Goal: Information Seeking & Learning: Check status

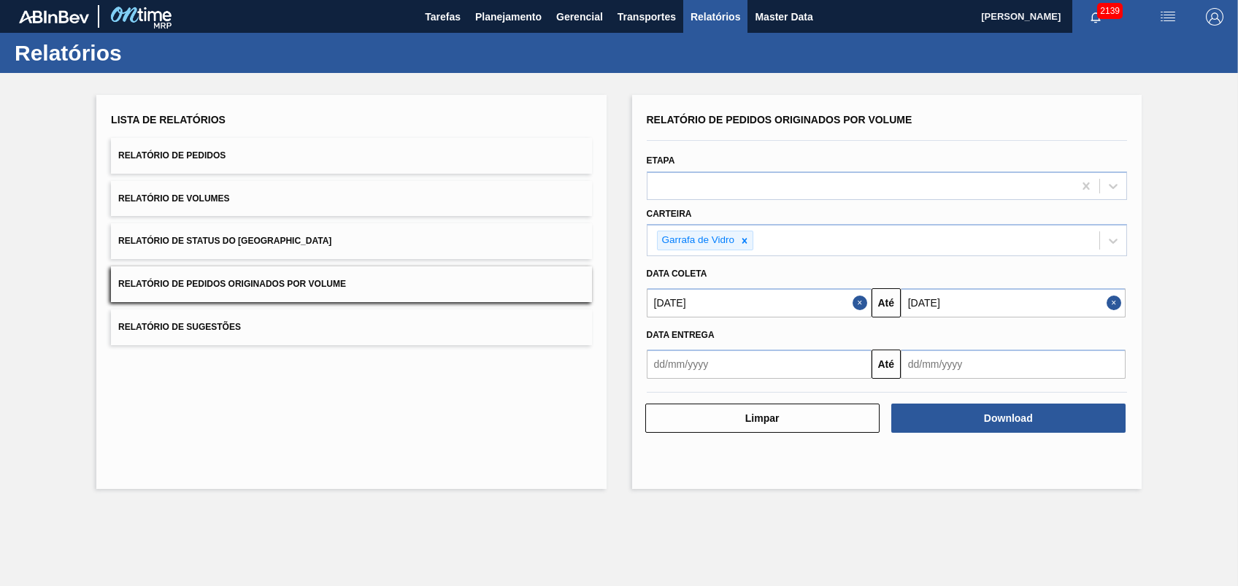
drag, startPoint x: 543, startPoint y: 444, endPoint x: 990, endPoint y: 412, distance: 447.8
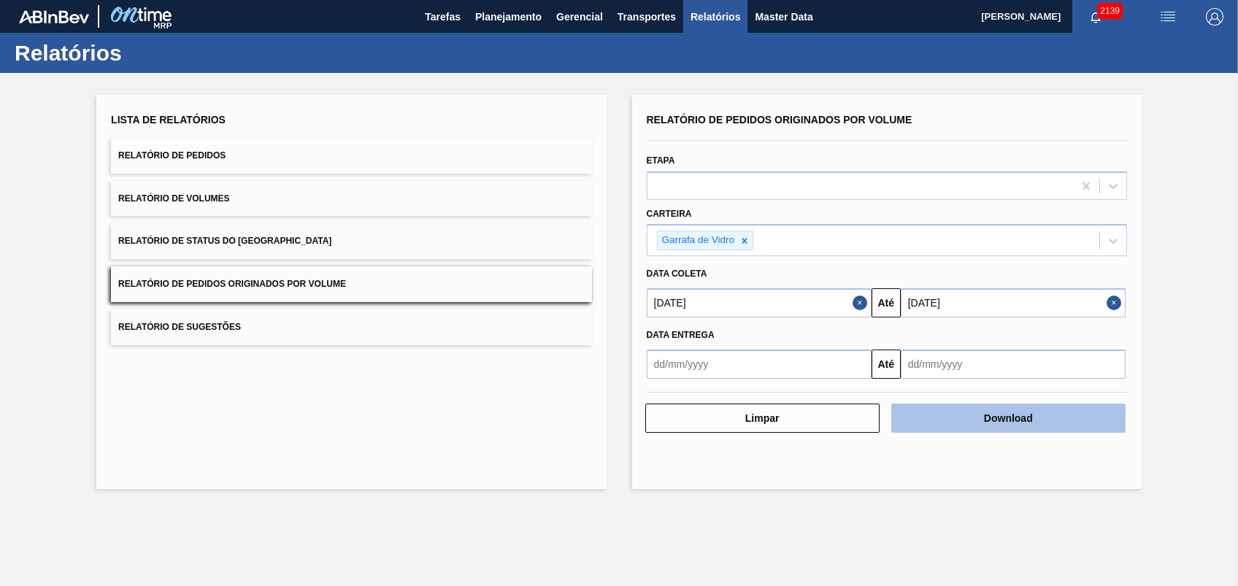
click at [543, 444] on div "Lista de Relatórios Relatório de Pedidos Relatório de Volumes Relatório de Stat…" at bounding box center [350, 292] width 509 height 394
click at [990, 412] on button "Download" at bounding box center [1008, 418] width 234 height 29
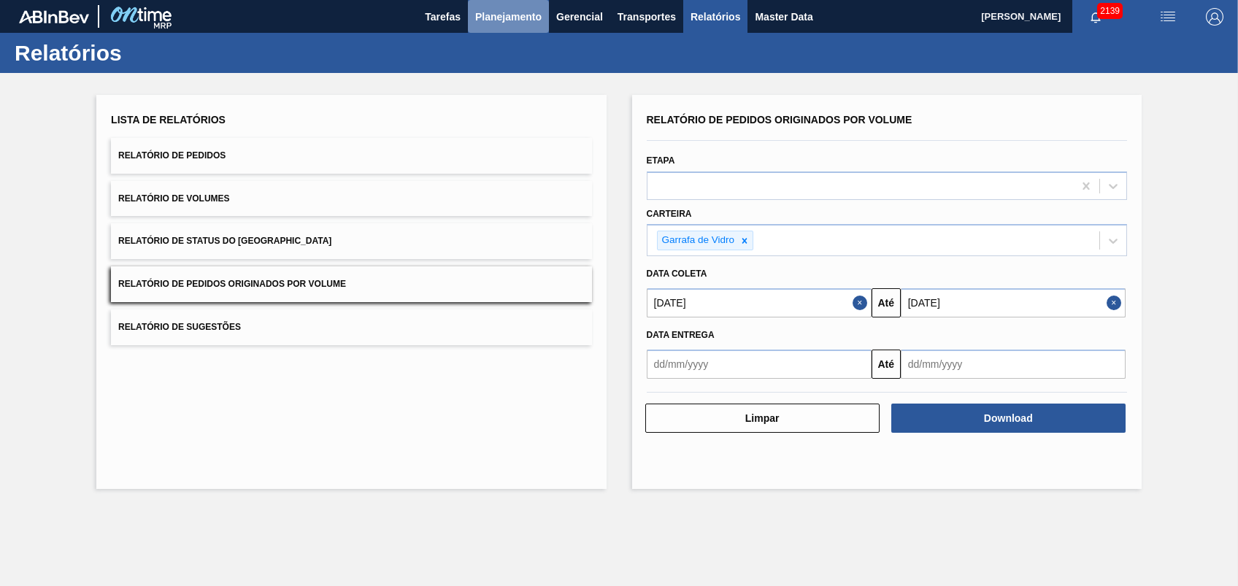
click at [517, 4] on button "Planejamento" at bounding box center [508, 16] width 81 height 33
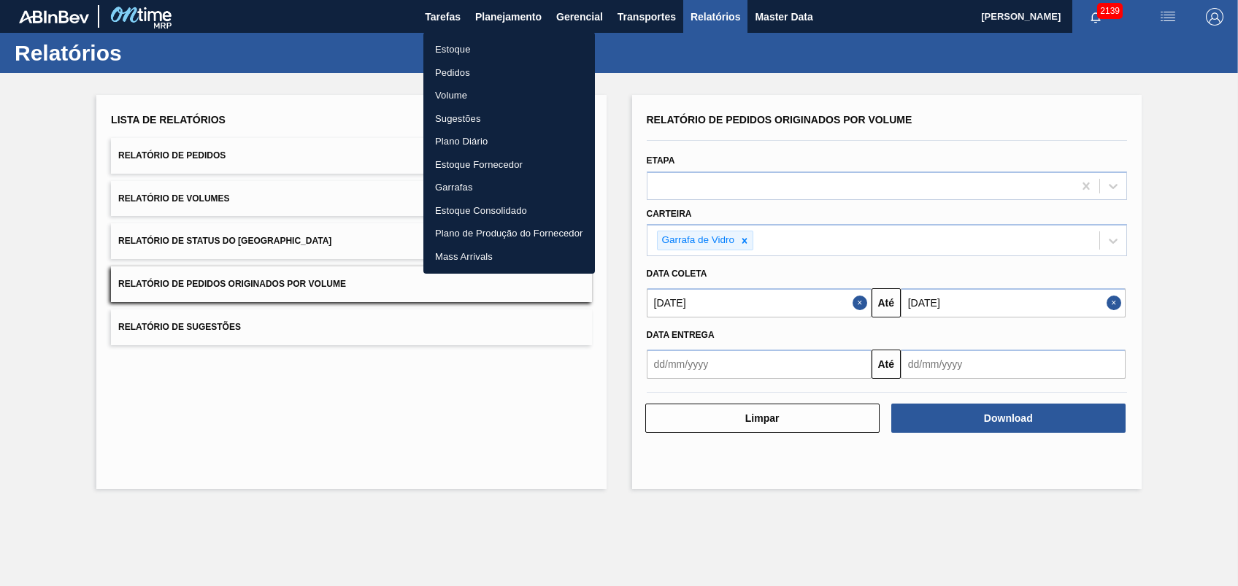
click at [434, 66] on li "Pedidos" at bounding box center [509, 72] width 172 height 23
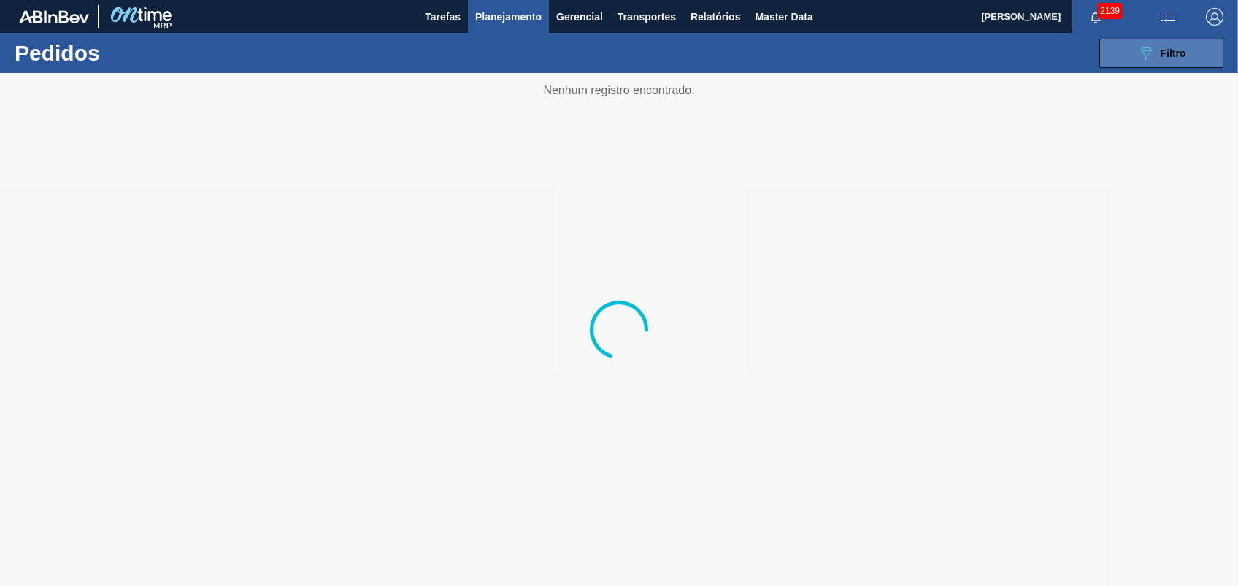
click at [1132, 53] on button "089F7B8B-B2A5-4AFE-B5C0-19BA573D28AC Filtro" at bounding box center [1161, 53] width 124 height 29
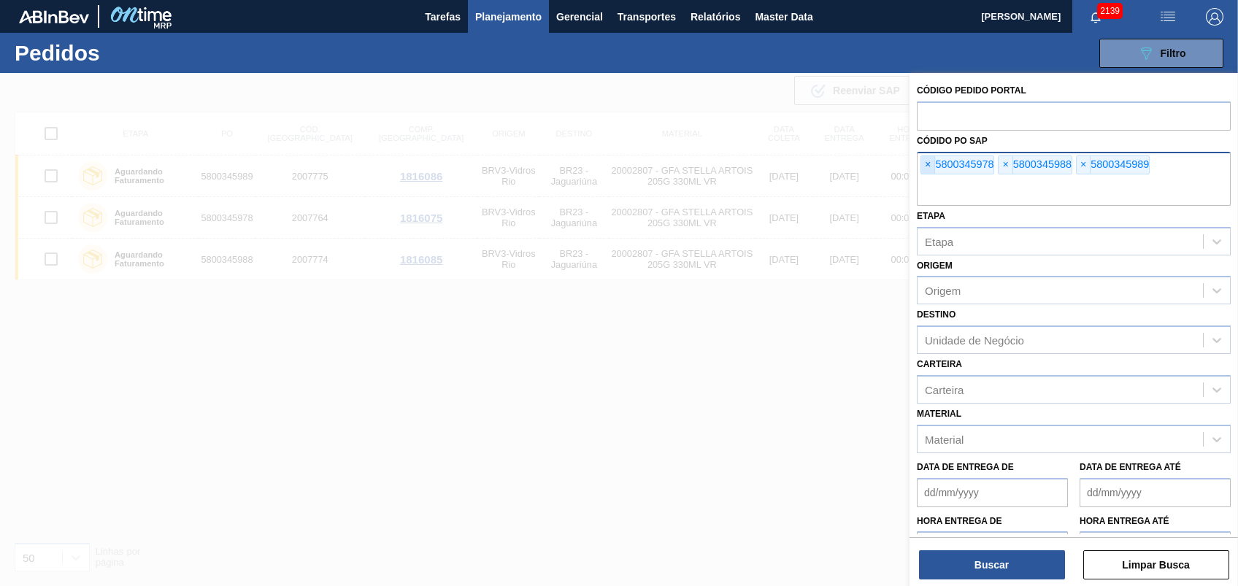
click at [927, 163] on span "×" at bounding box center [928, 165] width 14 height 18
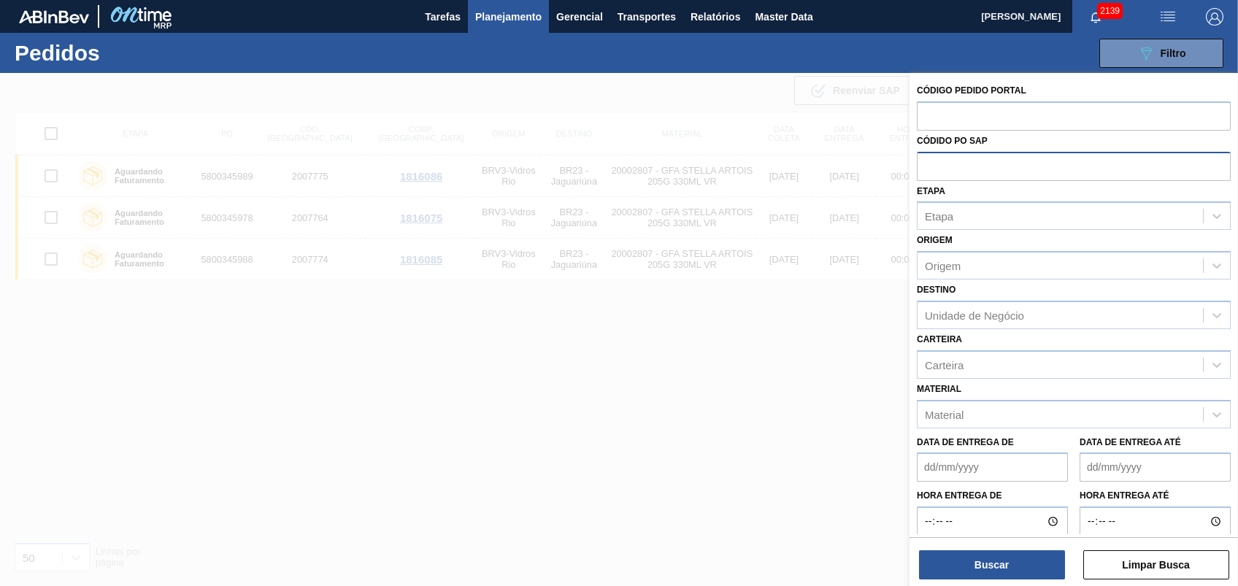
click at [927, 163] on input "text" at bounding box center [1074, 166] width 314 height 28
paste input "5800334665"
type input "5800334665"
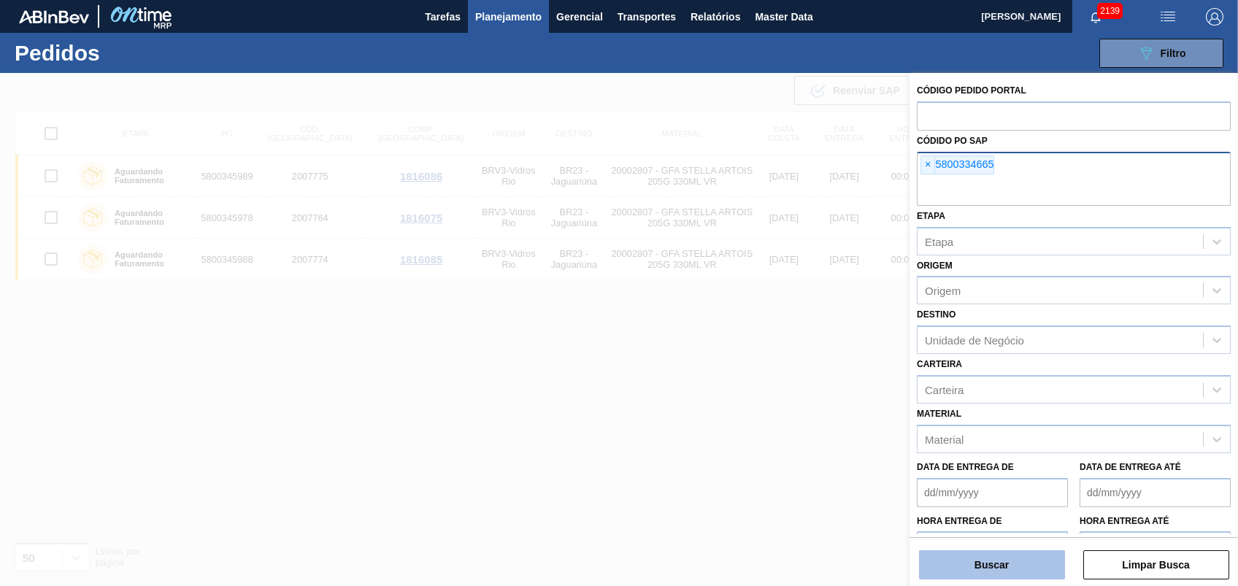
click at [1007, 558] on button "Buscar" at bounding box center [992, 564] width 146 height 29
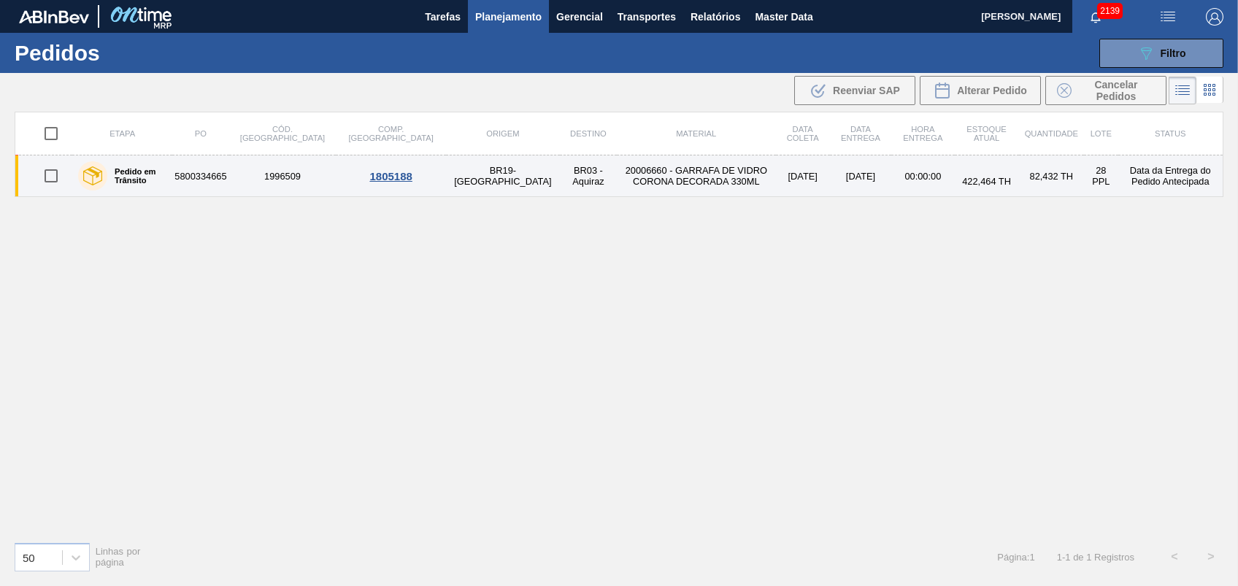
click at [560, 174] on td "BR03 - Aquiraz" at bounding box center [588, 176] width 57 height 42
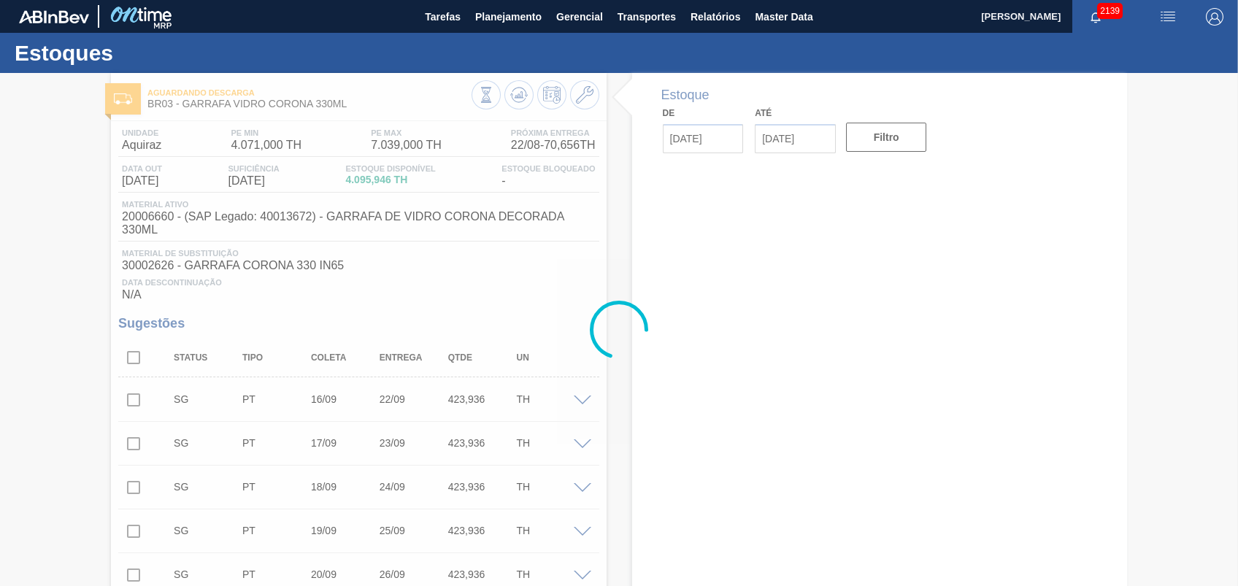
type input "[DATE]"
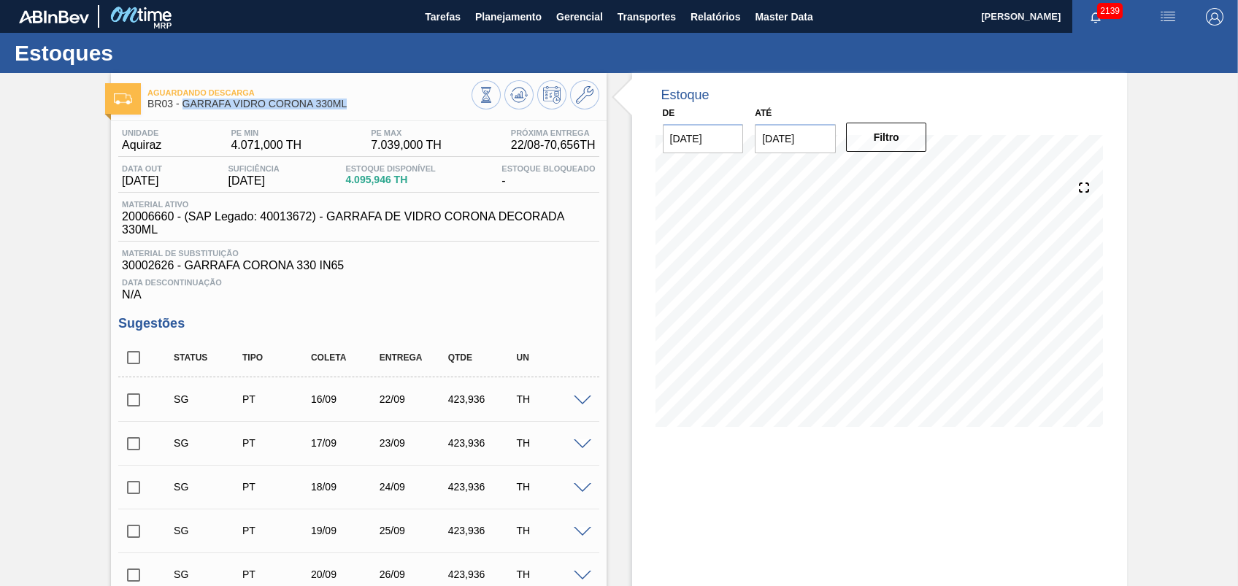
drag, startPoint x: 371, startPoint y: 100, endPoint x: 183, endPoint y: 101, distance: 187.6
click at [183, 101] on span "BR03 - GARRAFA VIDRO CORONA 330ML" at bounding box center [308, 104] width 323 height 11
copy span "GARRAFA VIDRO CORONA 330ML"
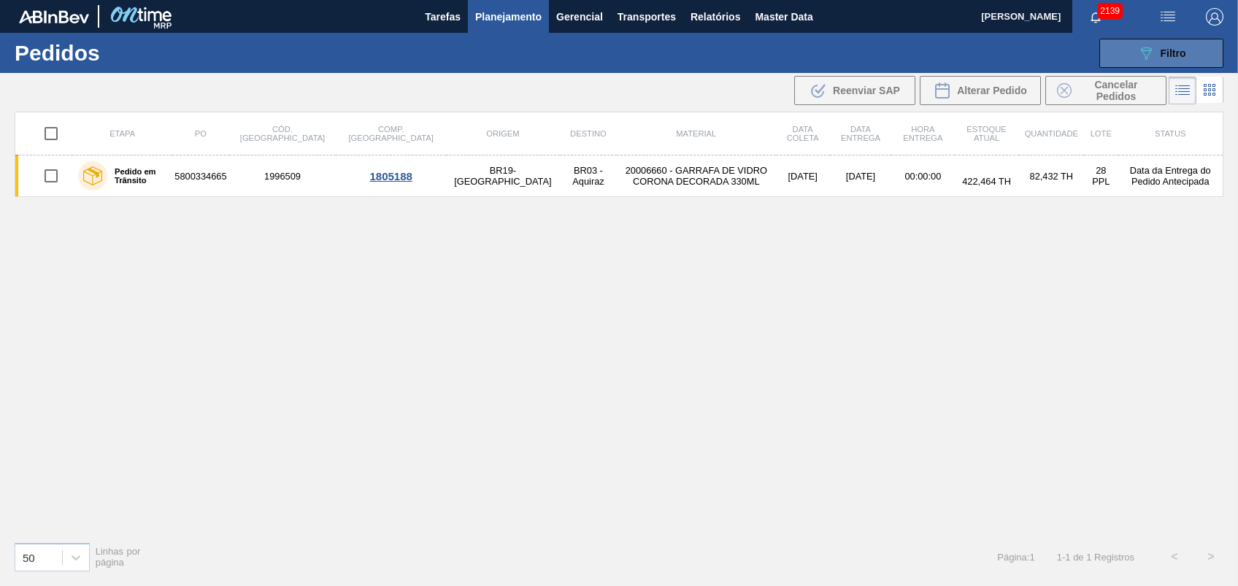
click at [1187, 47] on button "089F7B8B-B2A5-4AFE-B5C0-19BA573D28AC Filtro" at bounding box center [1161, 53] width 124 height 29
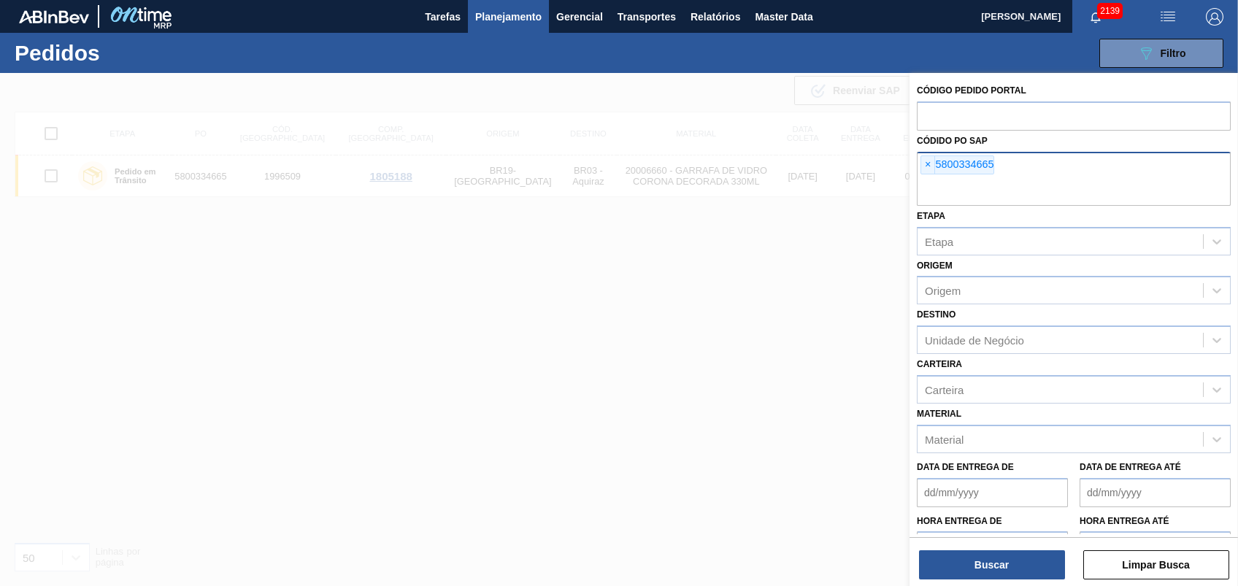
click at [938, 158] on div "× 5800334665" at bounding box center [957, 164] width 74 height 19
click at [932, 162] on span "×" at bounding box center [928, 165] width 14 height 18
paste input "text"
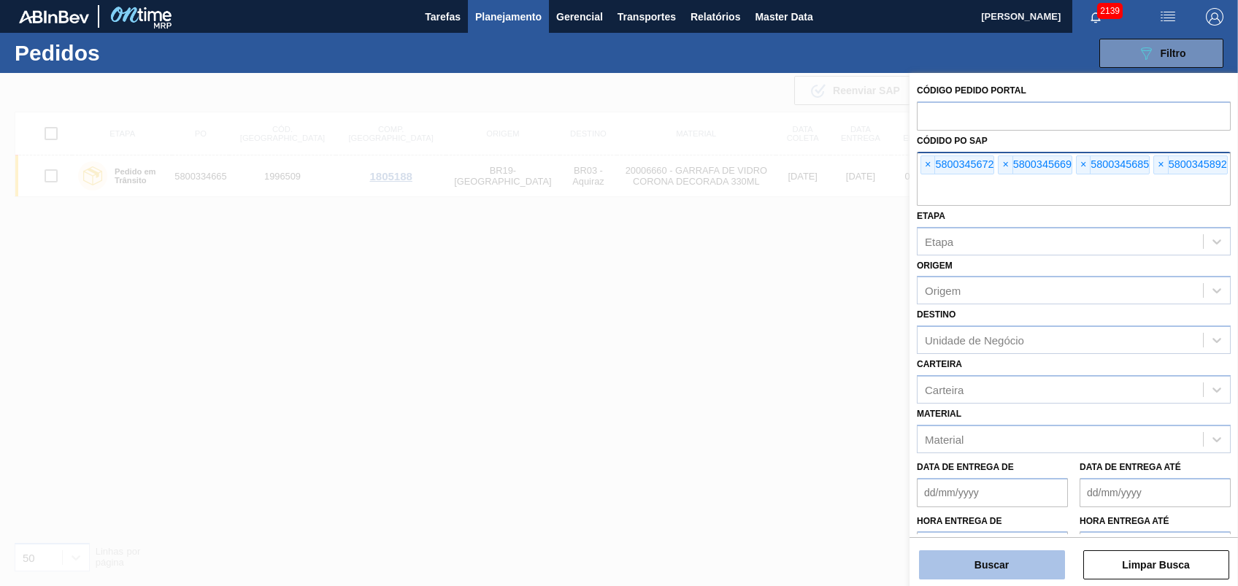
click at [1009, 565] on button "Buscar" at bounding box center [992, 564] width 146 height 29
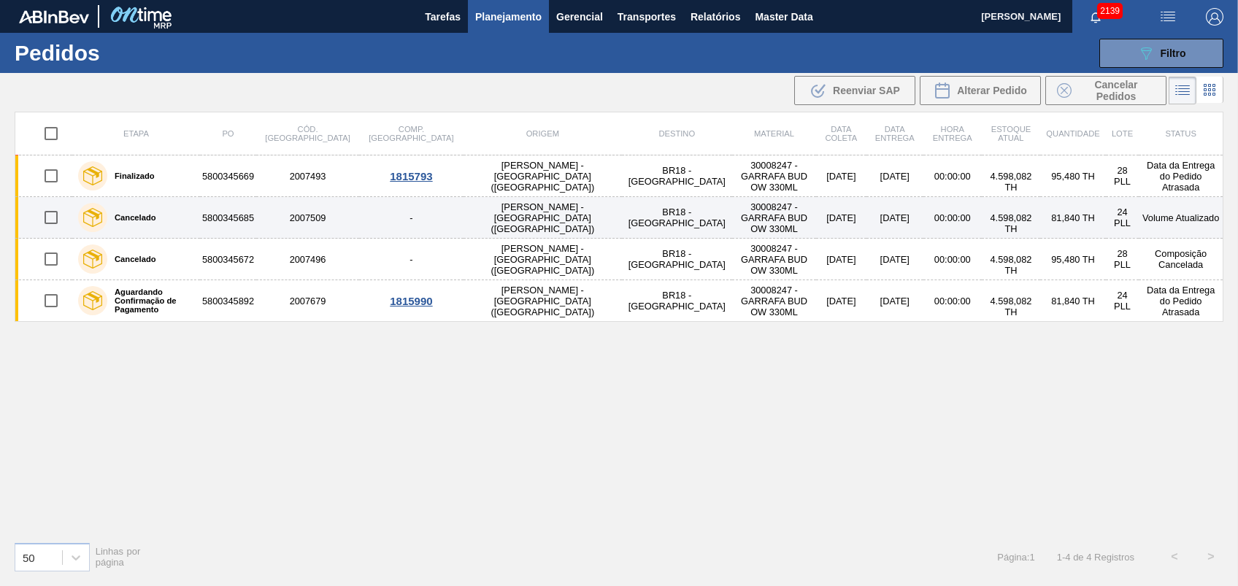
click at [816, 219] on td "[DATE]" at bounding box center [841, 218] width 50 height 42
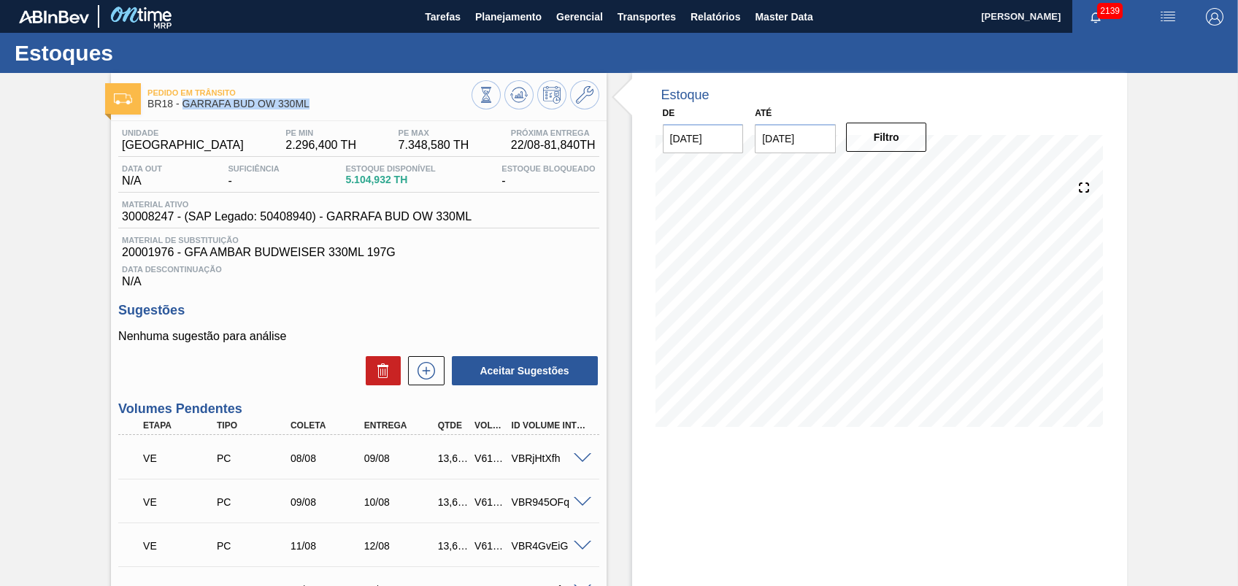
drag, startPoint x: 327, startPoint y: 105, endPoint x: 185, endPoint y: 105, distance: 142.3
click at [185, 105] on span "BR18 - GARRAFA BUD OW 330ML" at bounding box center [308, 104] width 323 height 11
copy span "GARRAFA BUD OW 330ML"
click at [493, 15] on span "Planejamento" at bounding box center [508, 17] width 66 height 18
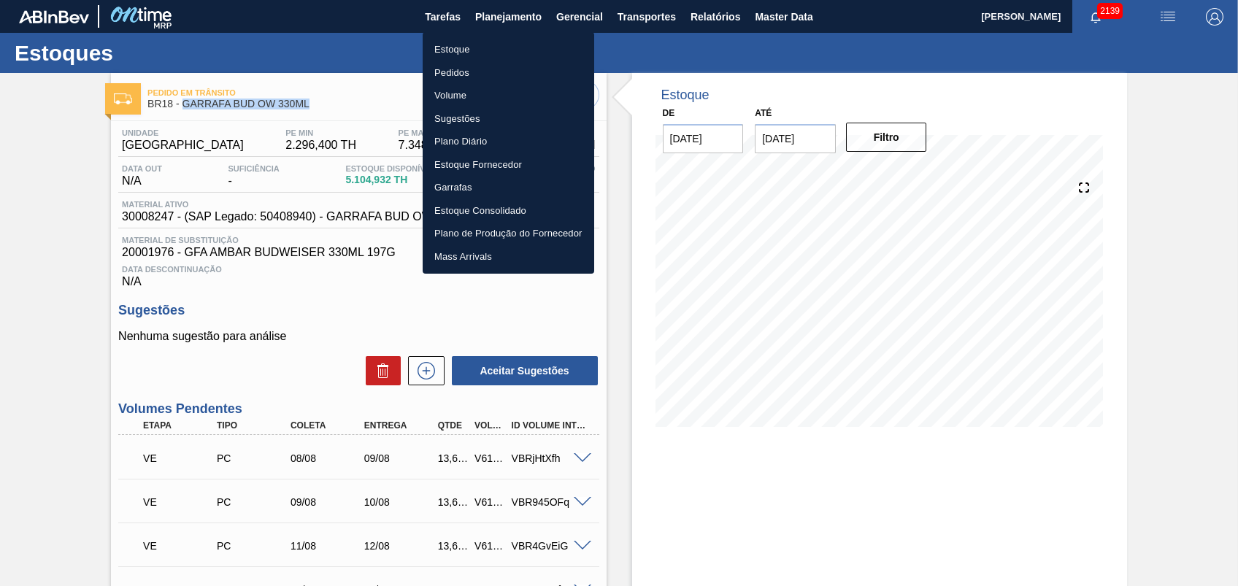
click at [455, 76] on li "Pedidos" at bounding box center [509, 72] width 172 height 23
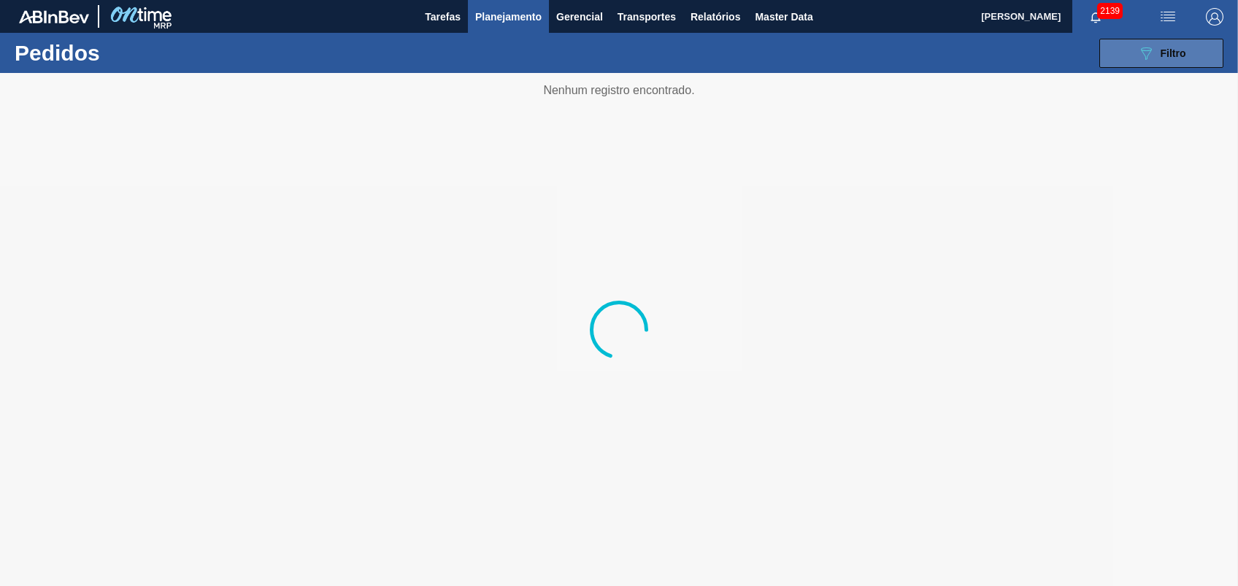
click at [1137, 59] on icon "089F7B8B-B2A5-4AFE-B5C0-19BA573D28AC" at bounding box center [1146, 54] width 18 height 18
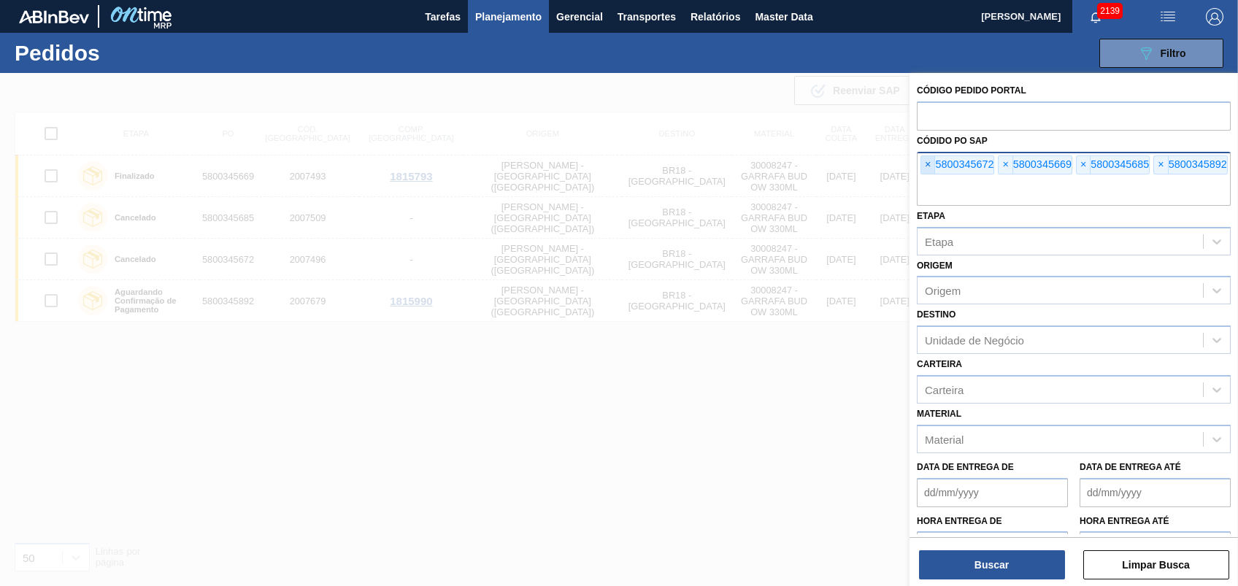
click at [923, 163] on span "×" at bounding box center [928, 165] width 14 height 18
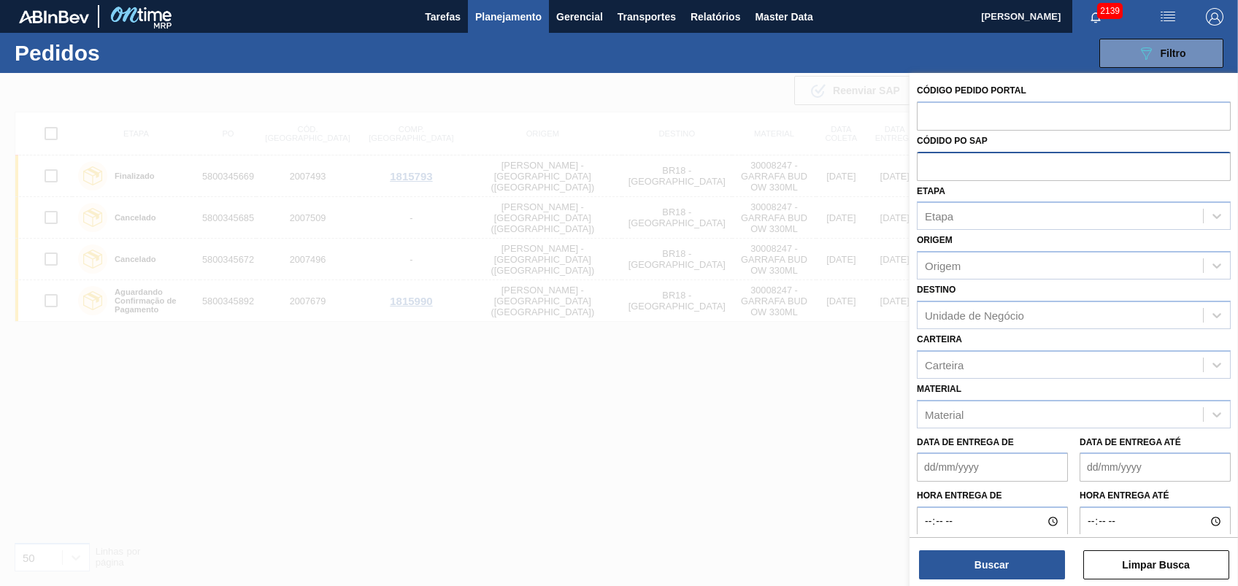
click at [923, 163] on input "text" at bounding box center [1074, 166] width 314 height 28
paste input "text"
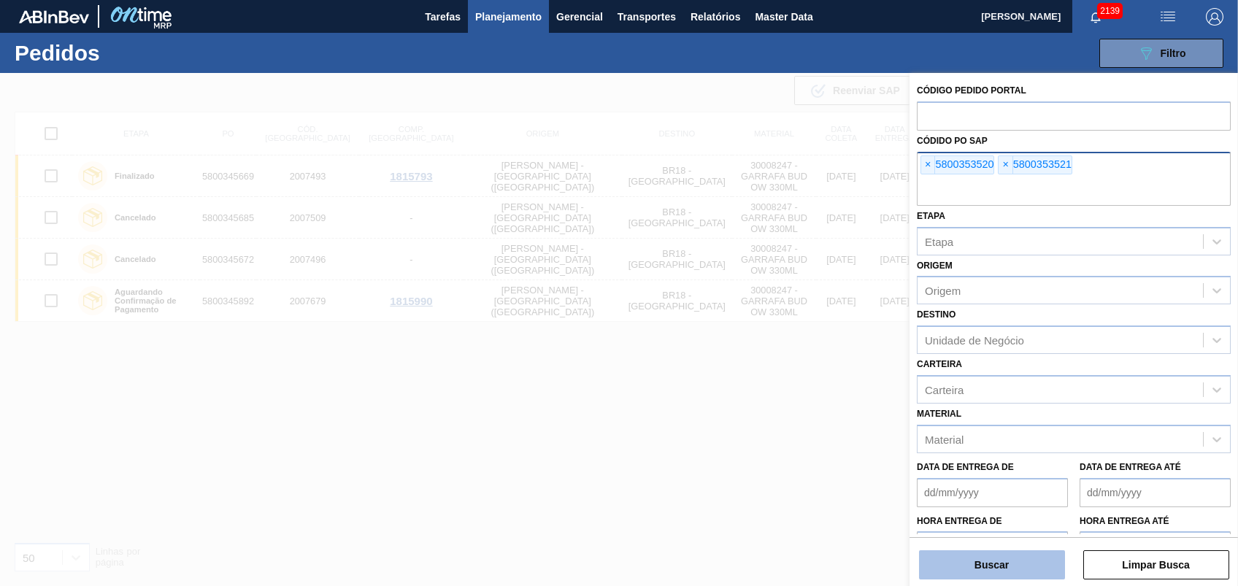
click at [1002, 561] on button "Buscar" at bounding box center [992, 564] width 146 height 29
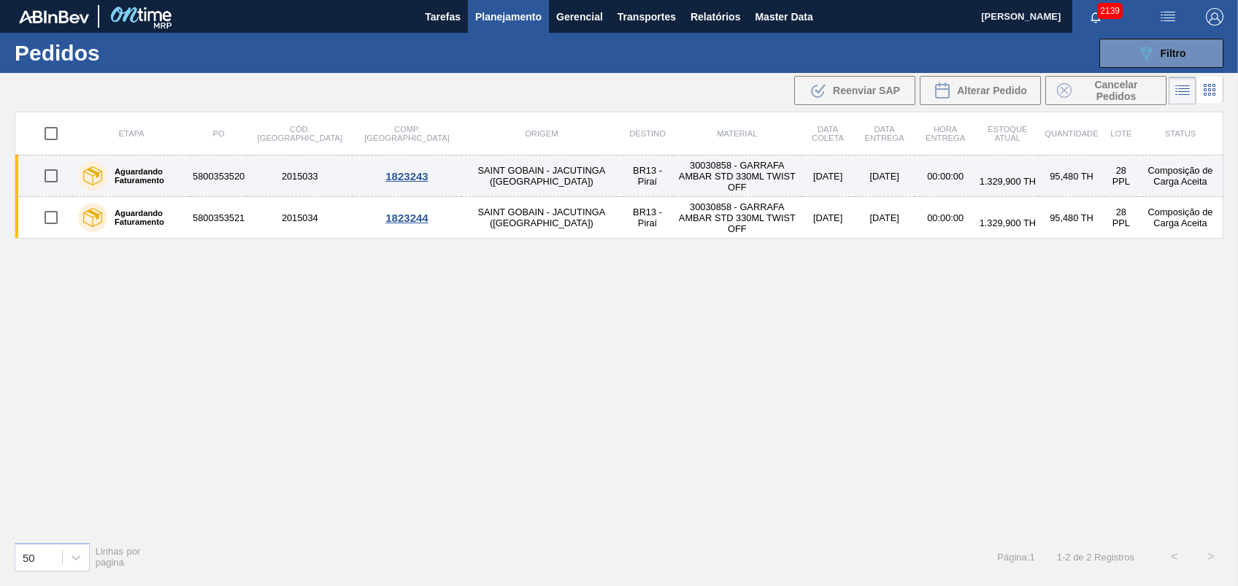
click at [673, 181] on td "30030858 - GARRAFA AMBAR STD 330ML TWIST OFF" at bounding box center [737, 176] width 128 height 42
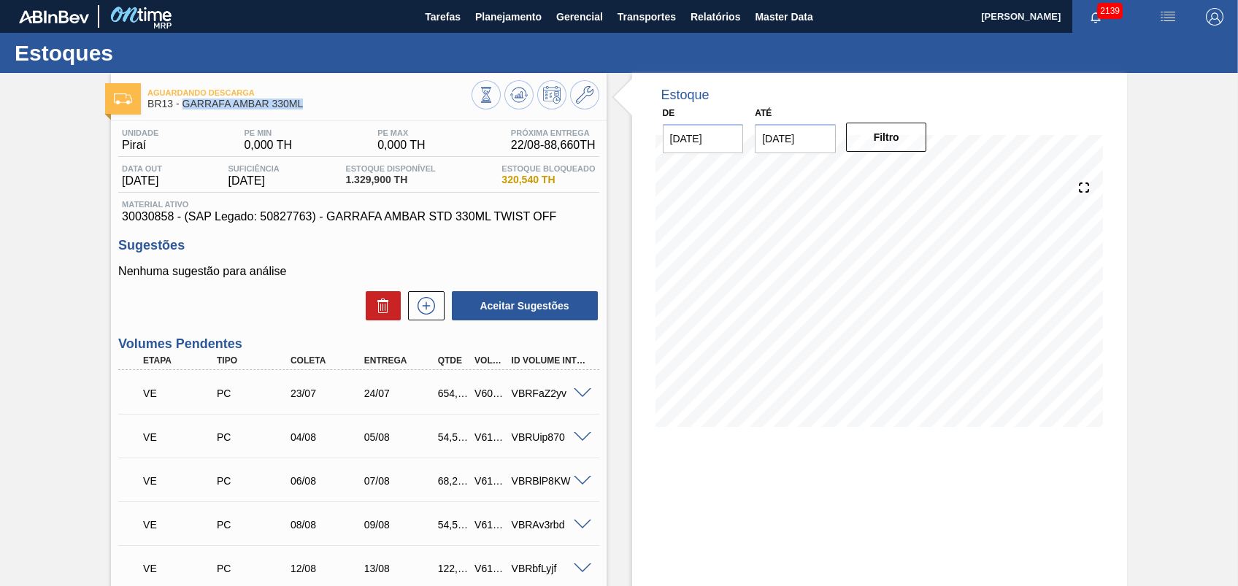
drag, startPoint x: 314, startPoint y: 101, endPoint x: 181, endPoint y: 109, distance: 133.0
click at [181, 109] on span "BR13 - GARRAFA AMBAR 330ML" at bounding box center [308, 104] width 323 height 11
copy span "GARRAFA AMBAR 330ML"
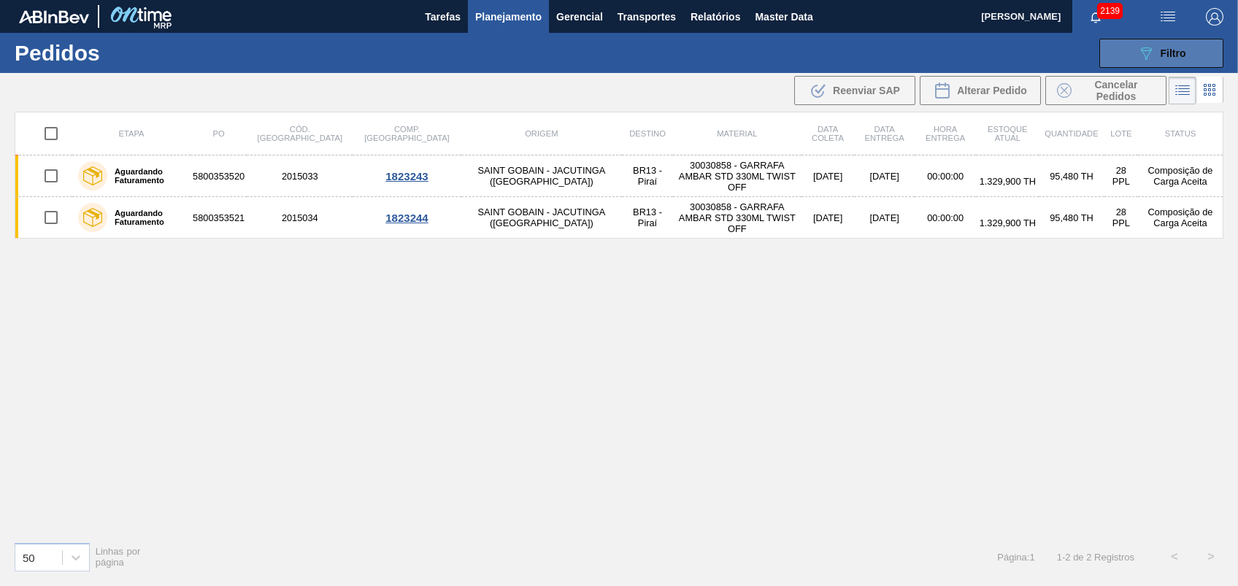
click at [1159, 39] on button "089F7B8B-B2A5-4AFE-B5C0-19BA573D28AC Filtro" at bounding box center [1161, 53] width 124 height 29
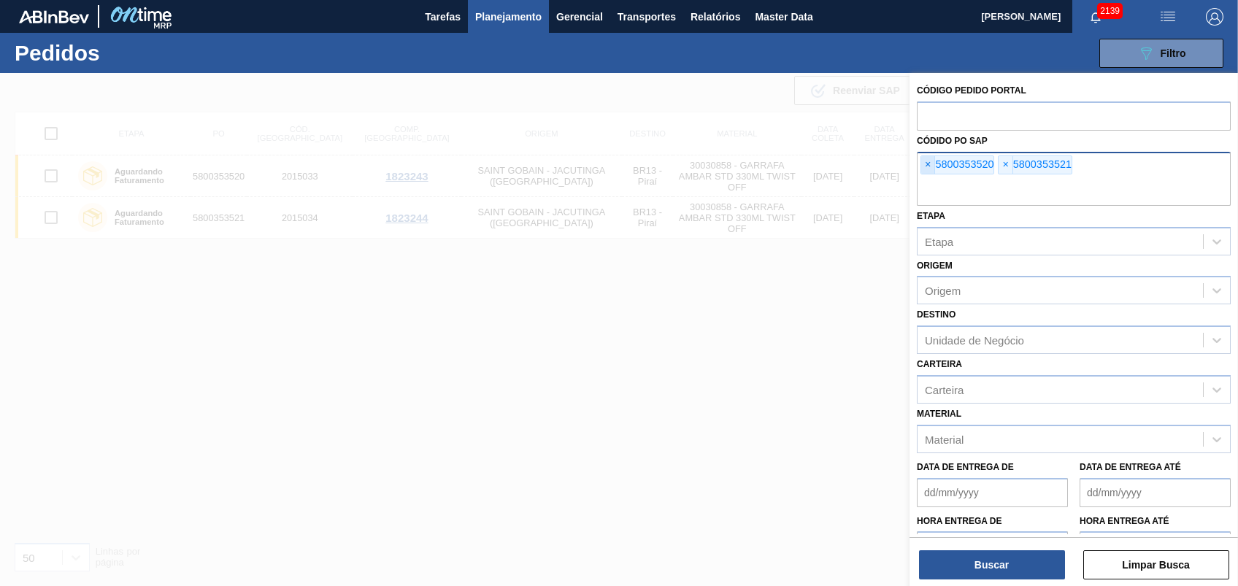
click at [928, 169] on span "×" at bounding box center [928, 165] width 14 height 18
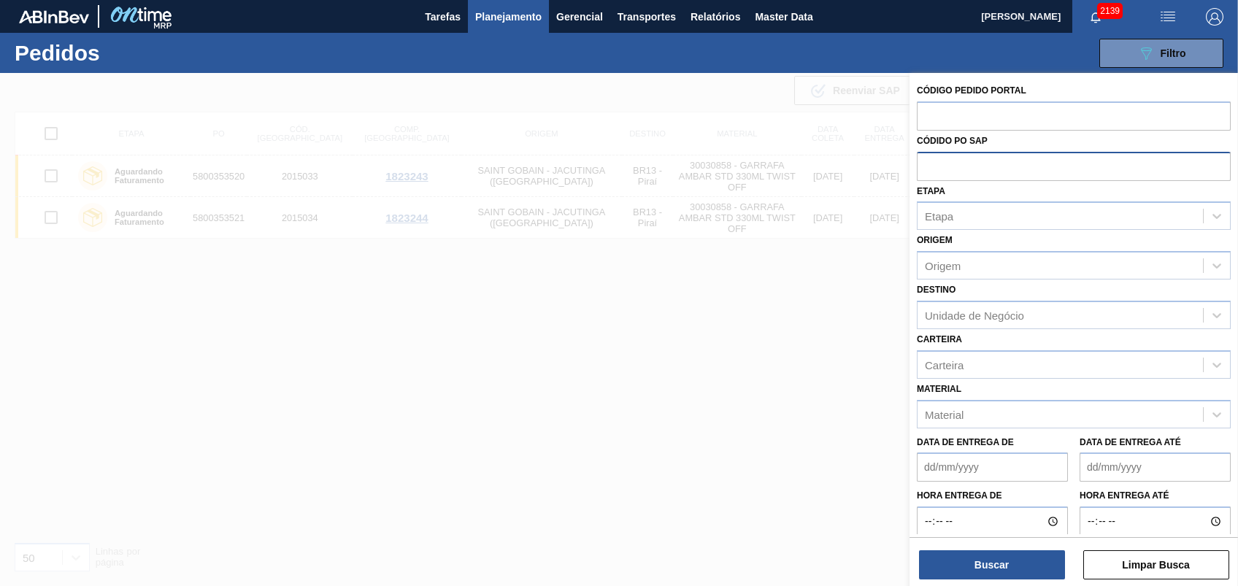
paste input "text"
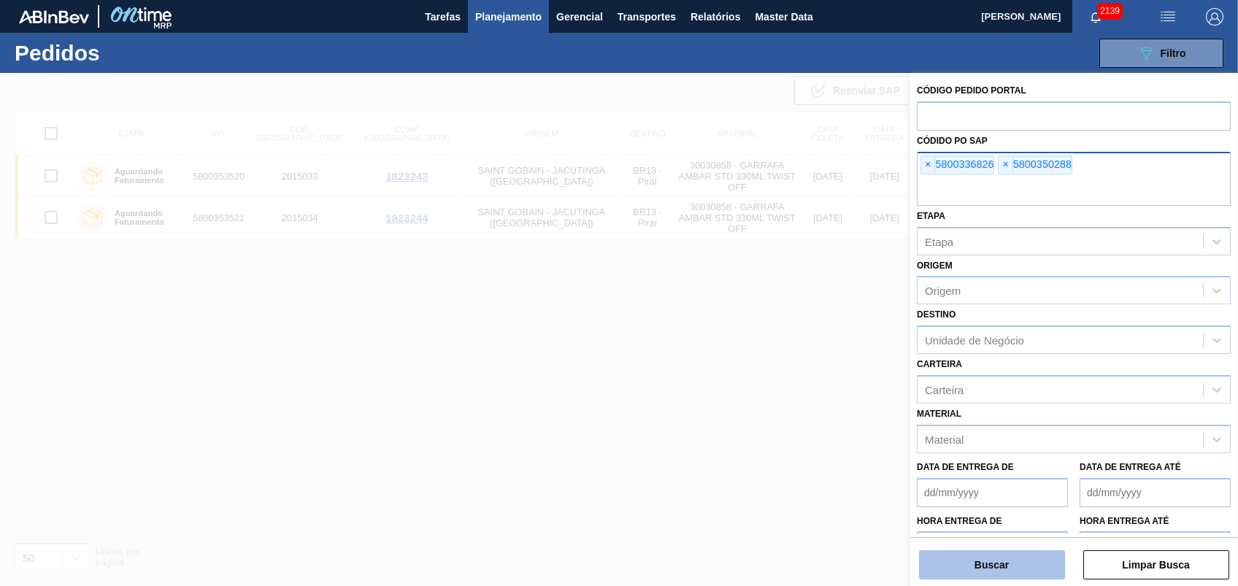
click at [1013, 571] on button "Buscar" at bounding box center [992, 564] width 146 height 29
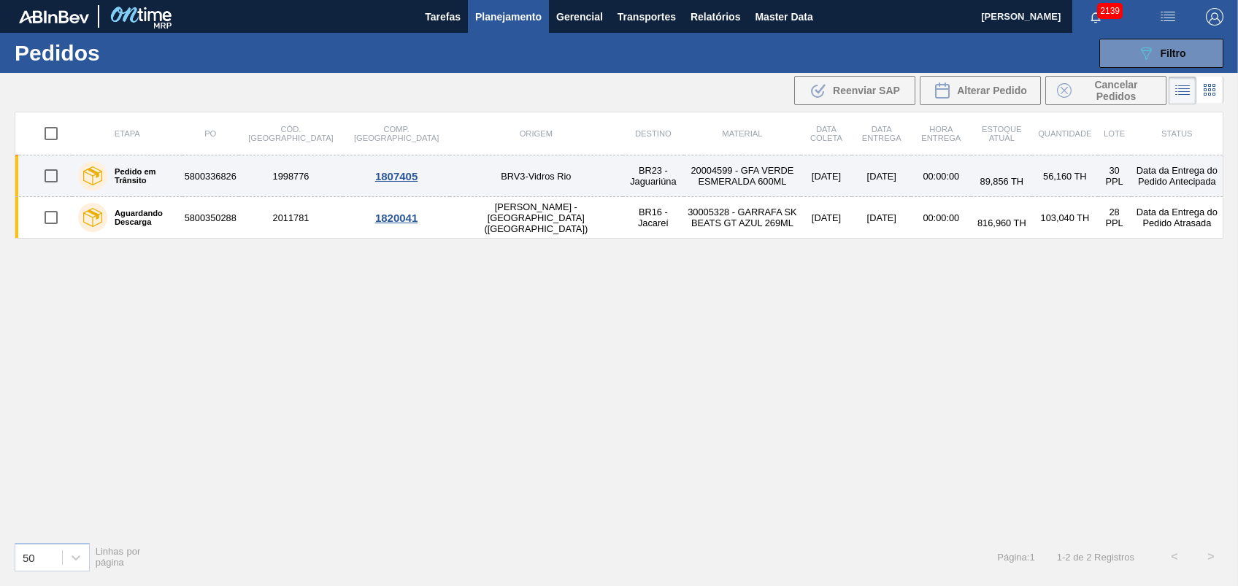
click at [684, 171] on td "20004599 - GFA VERDE ESMERALDA 600ML" at bounding box center [742, 176] width 116 height 42
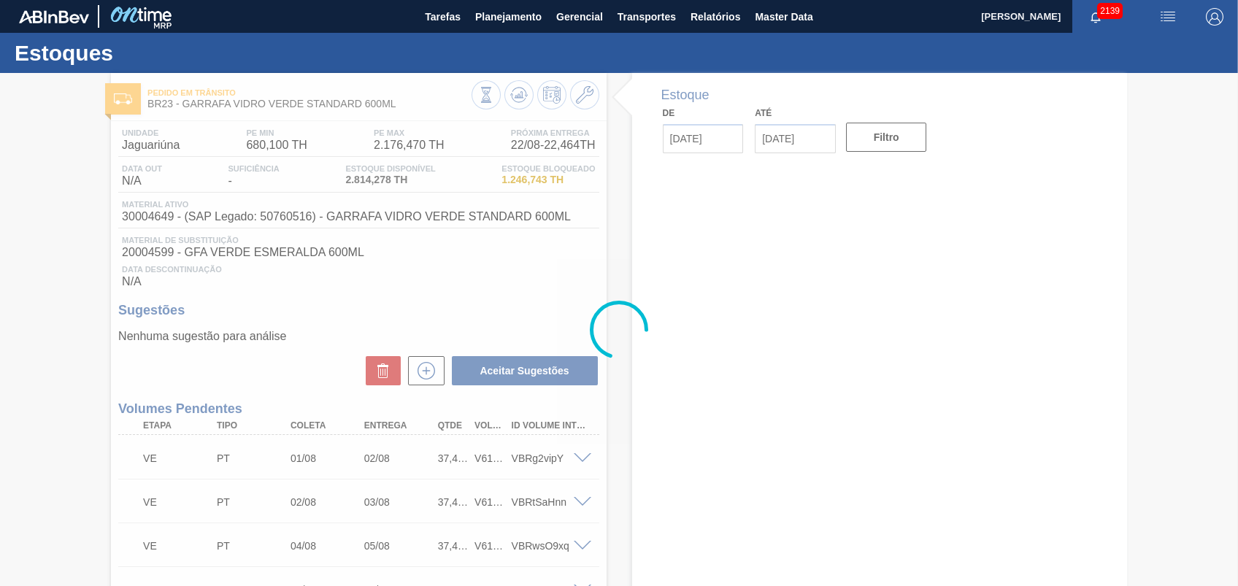
type input "[DATE]"
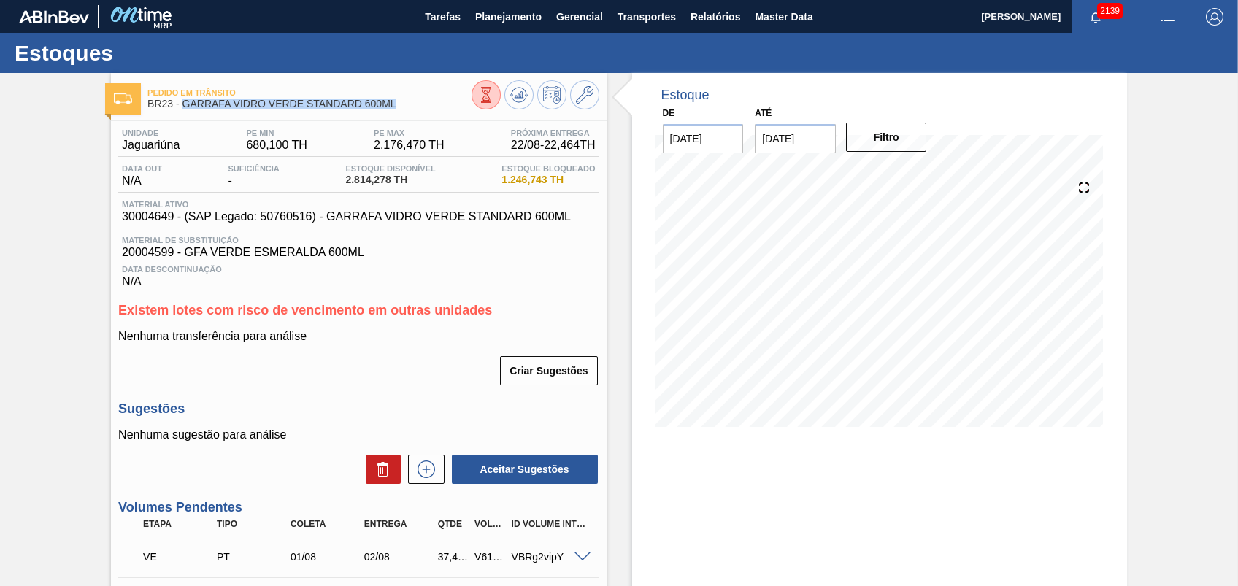
drag, startPoint x: 407, startPoint y: 104, endPoint x: 183, endPoint y: 104, distance: 223.3
click at [183, 104] on span "BR23 - GARRAFA VIDRO VERDE STANDARD 600ML" at bounding box center [308, 104] width 323 height 11
copy span "GARRAFA VIDRO VERDE STANDARD 600ML"
